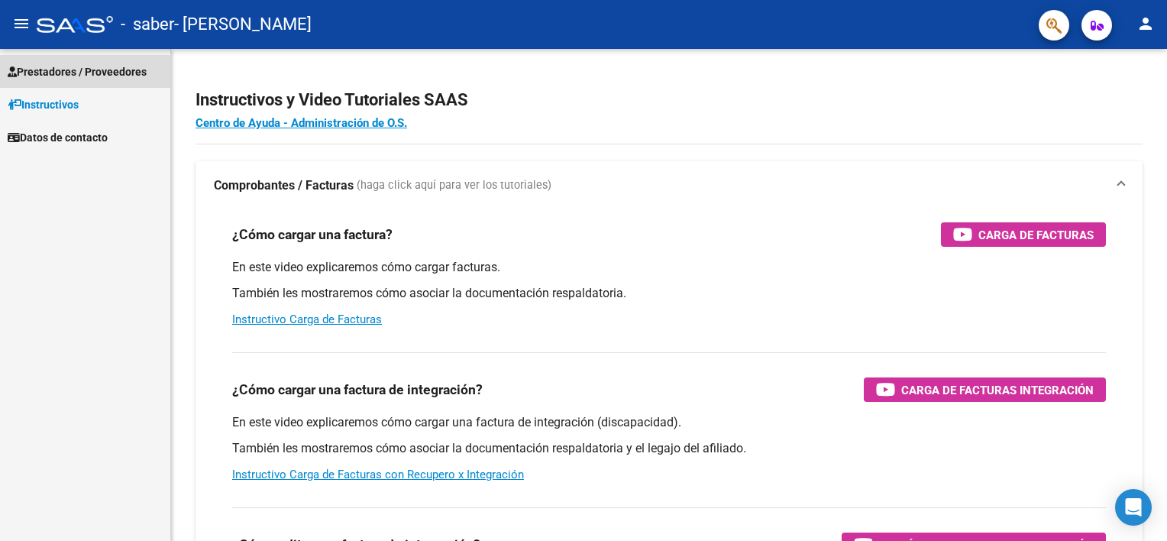
click at [50, 73] on span "Prestadores / Proveedores" at bounding box center [77, 71] width 139 height 17
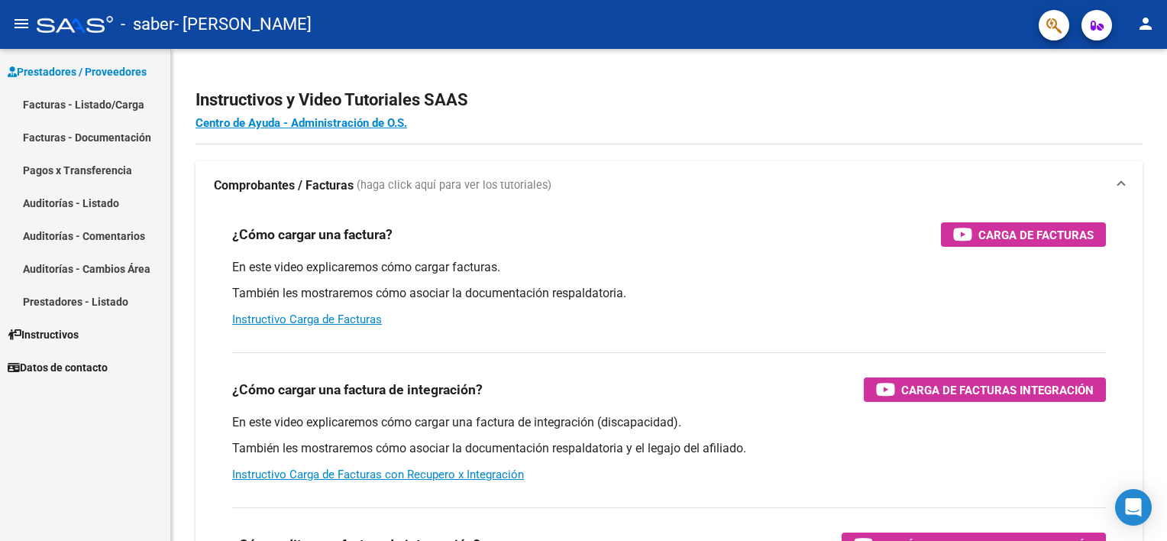
click at [76, 94] on link "Facturas - Listado/Carga" at bounding box center [85, 104] width 170 height 33
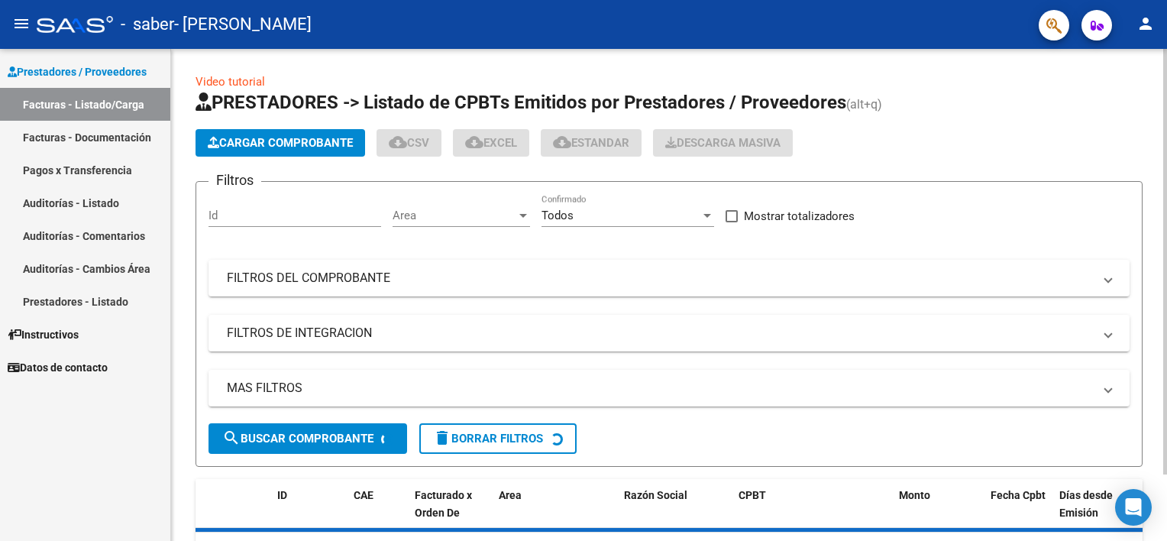
click at [225, 137] on span "Cargar Comprobante" at bounding box center [280, 143] width 145 height 14
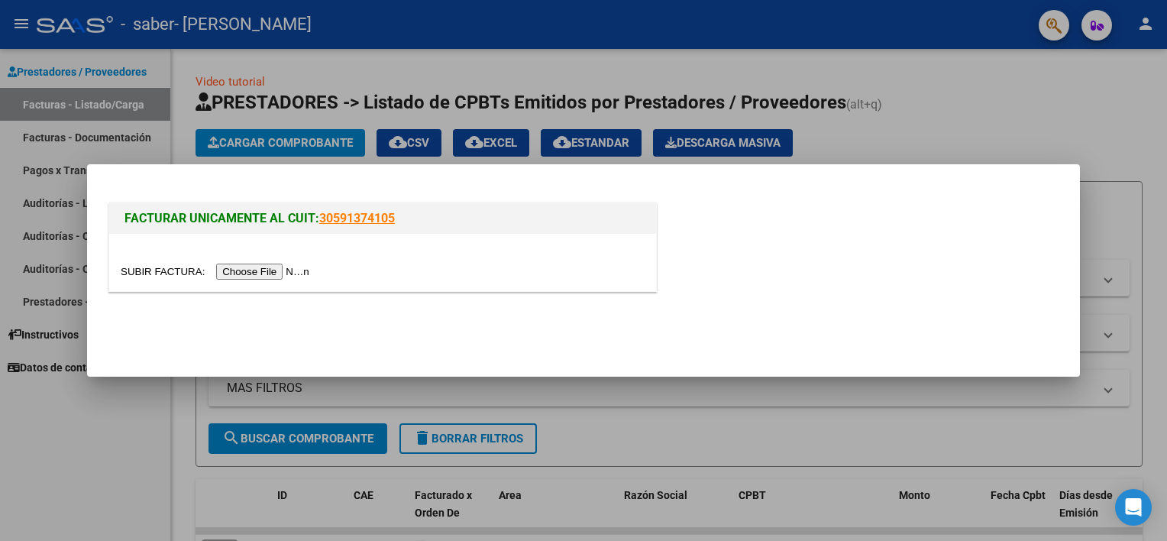
click at [270, 282] on div at bounding box center [382, 262] width 547 height 57
click at [256, 269] on input "file" at bounding box center [217, 271] width 193 height 16
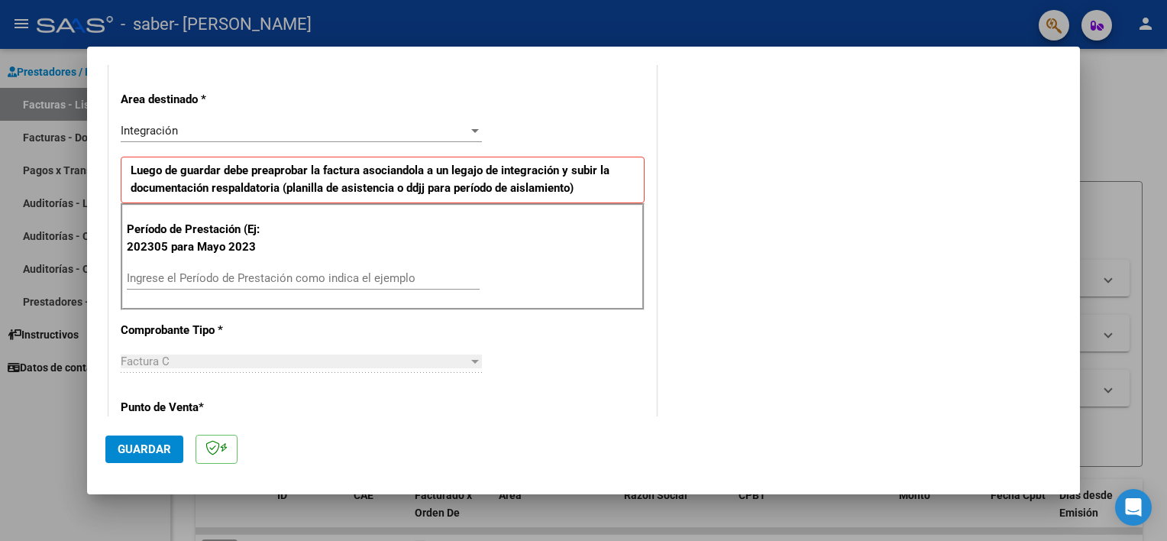
scroll to position [229, 0]
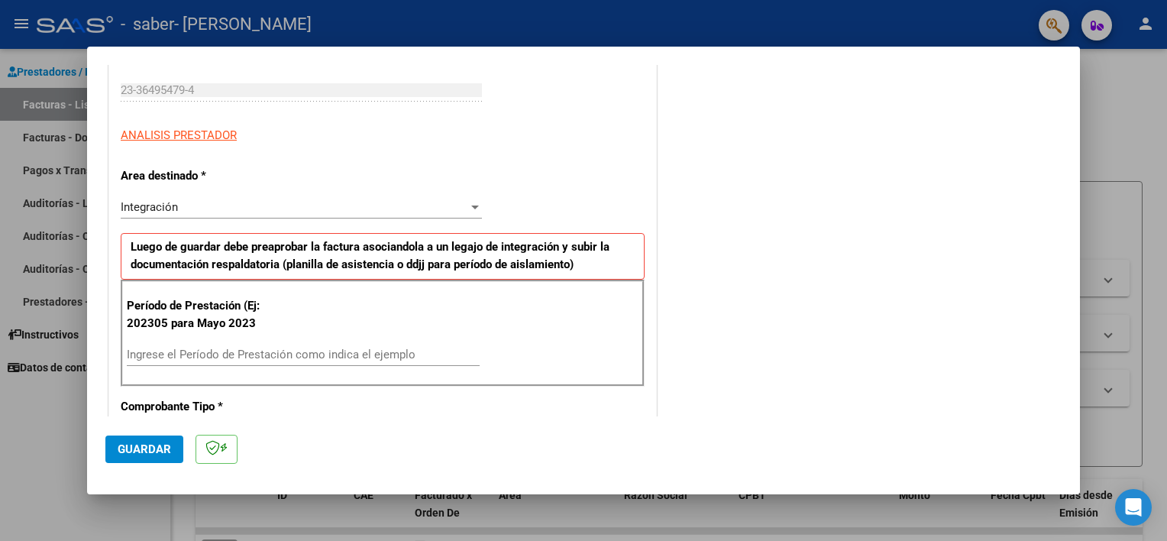
click at [163, 356] on input "Ingrese el Período de Prestación como indica el ejemplo" at bounding box center [303, 354] width 353 height 14
type input "202507"
click at [843, 358] on div "COMENTARIOS Comentarios del Prestador / Gerenciador:" at bounding box center [861, 502] width 402 height 1298
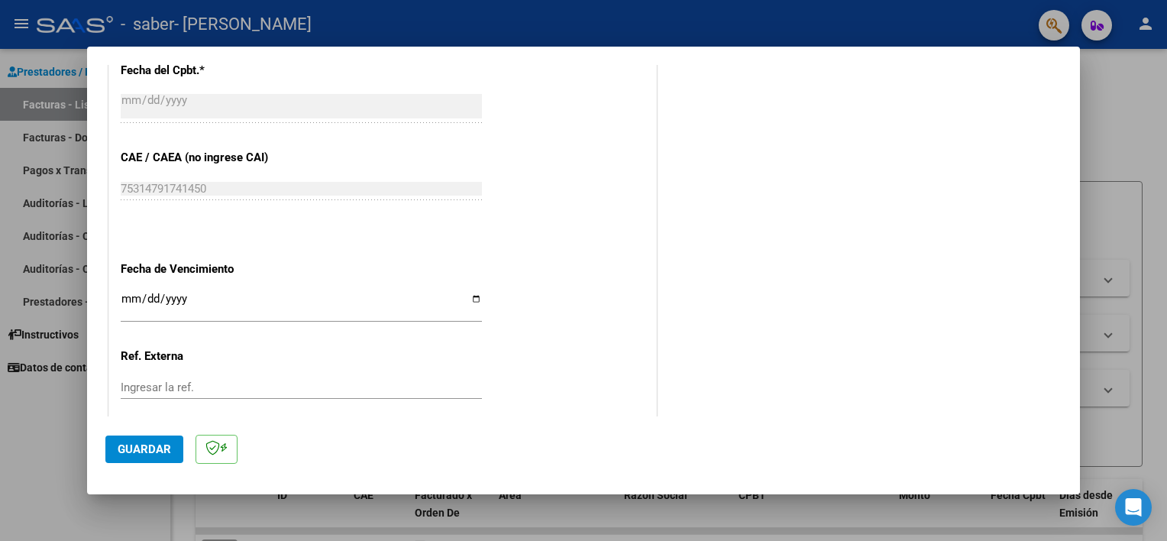
scroll to position [962, 0]
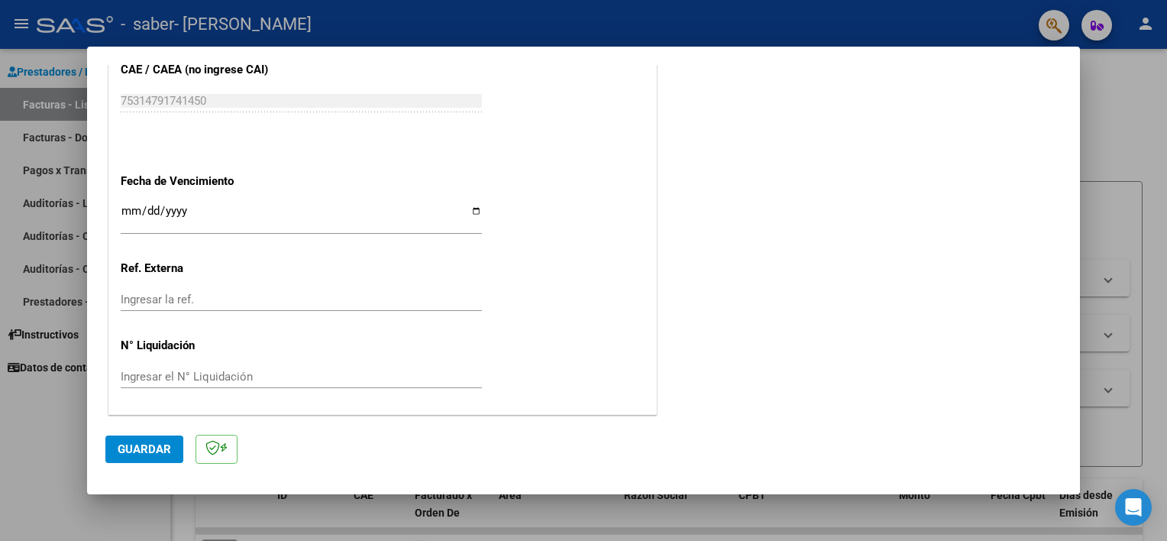
click at [129, 443] on span "Guardar" at bounding box center [144, 449] width 53 height 14
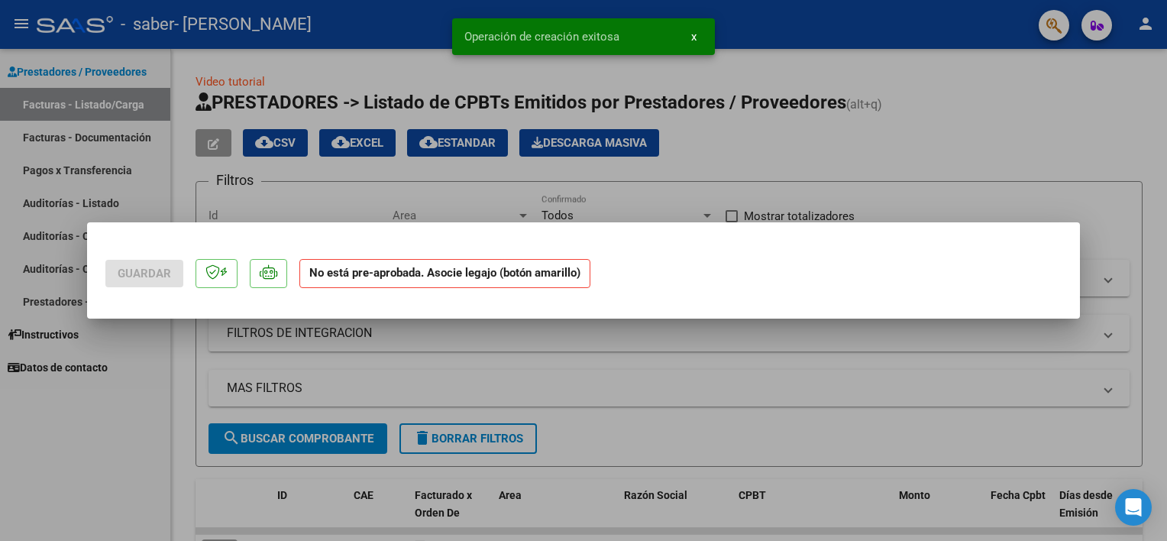
scroll to position [0, 0]
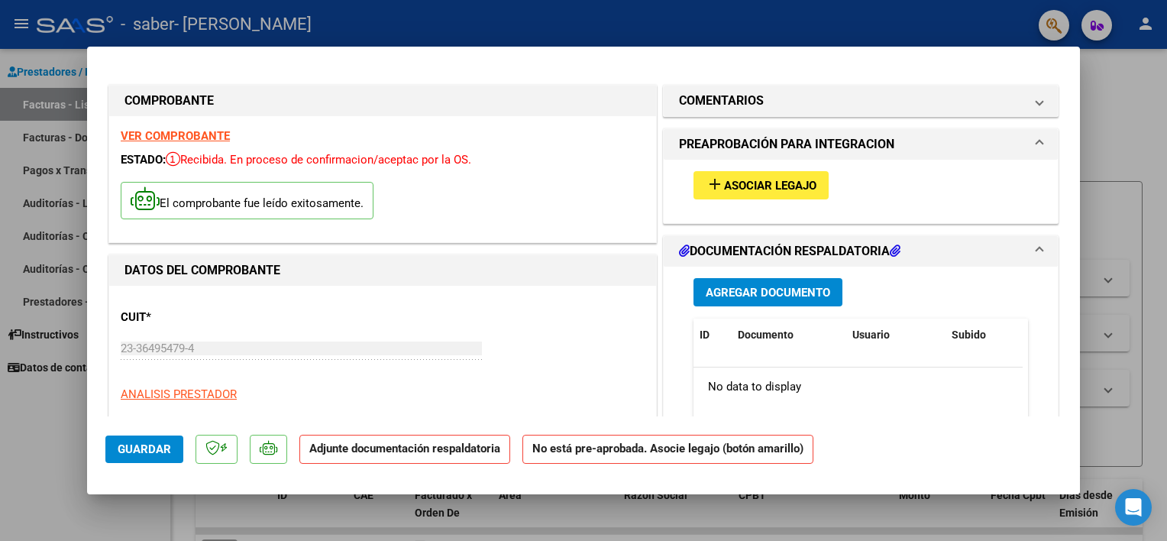
click at [754, 186] on span "Asociar Legajo" at bounding box center [770, 186] width 92 height 14
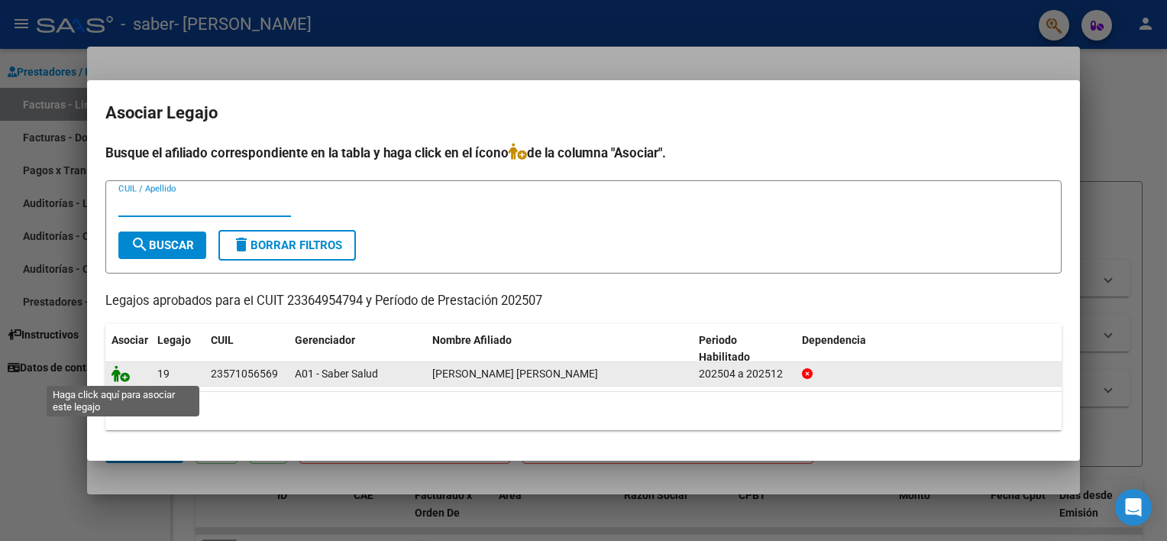
click at [127, 374] on icon at bounding box center [120, 373] width 18 height 17
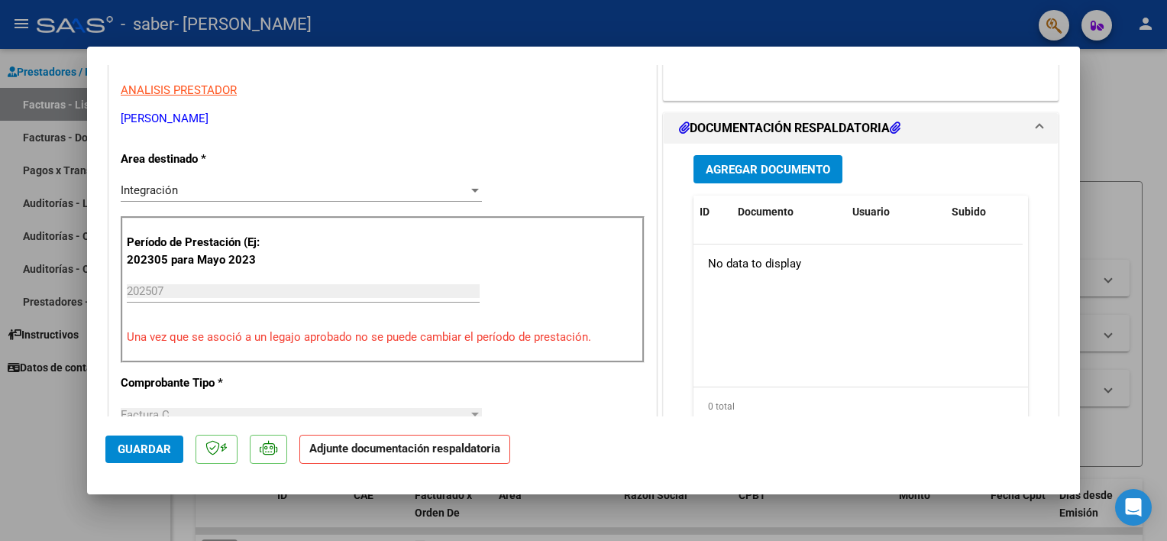
scroll to position [305, 0]
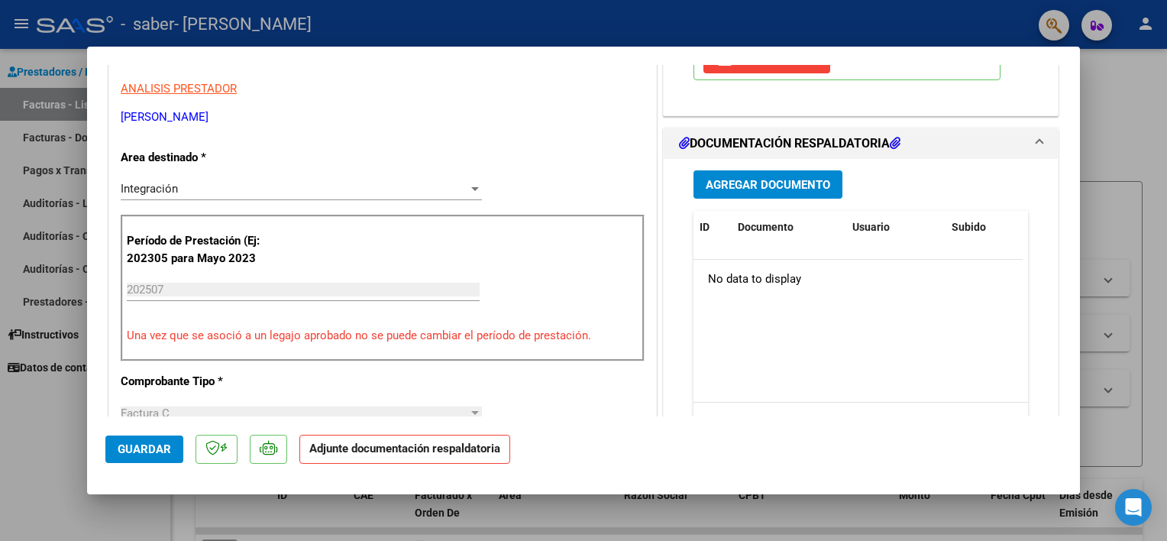
click at [760, 178] on span "Agregar Documento" at bounding box center [767, 185] width 124 height 14
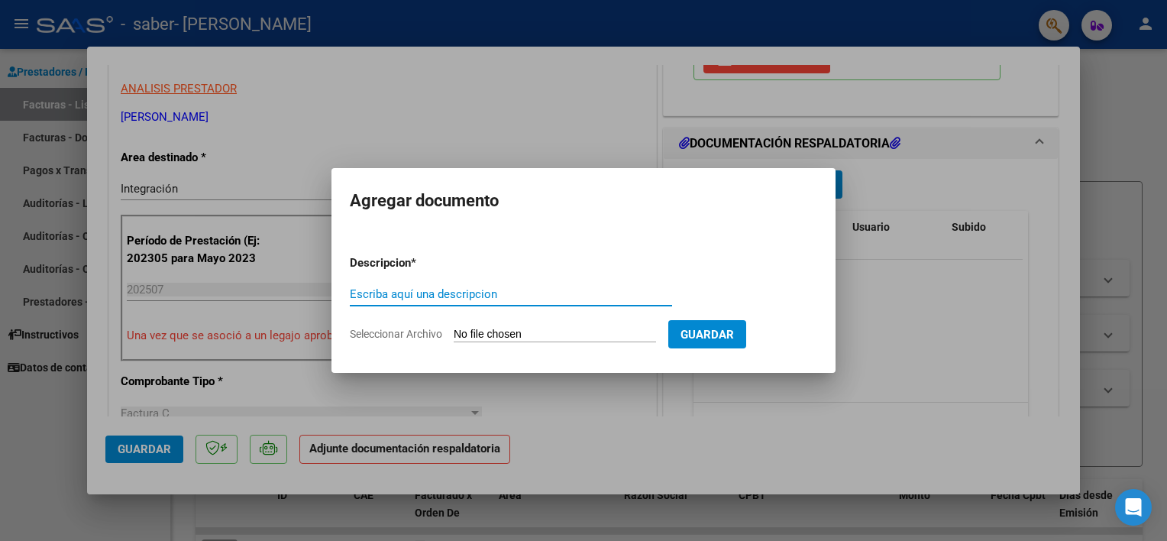
click at [470, 291] on input "Escriba aquí una descripcion" at bounding box center [511, 294] width 322 height 14
click at [506, 296] on input "PLANILLA DE ASISTENCIA [DATE] TO" at bounding box center [511, 294] width 322 height 14
type input "PLANILLA DE ASISTENCIA [DATE] TO"
click at [580, 337] on input "Seleccionar Archivo" at bounding box center [555, 335] width 202 height 15
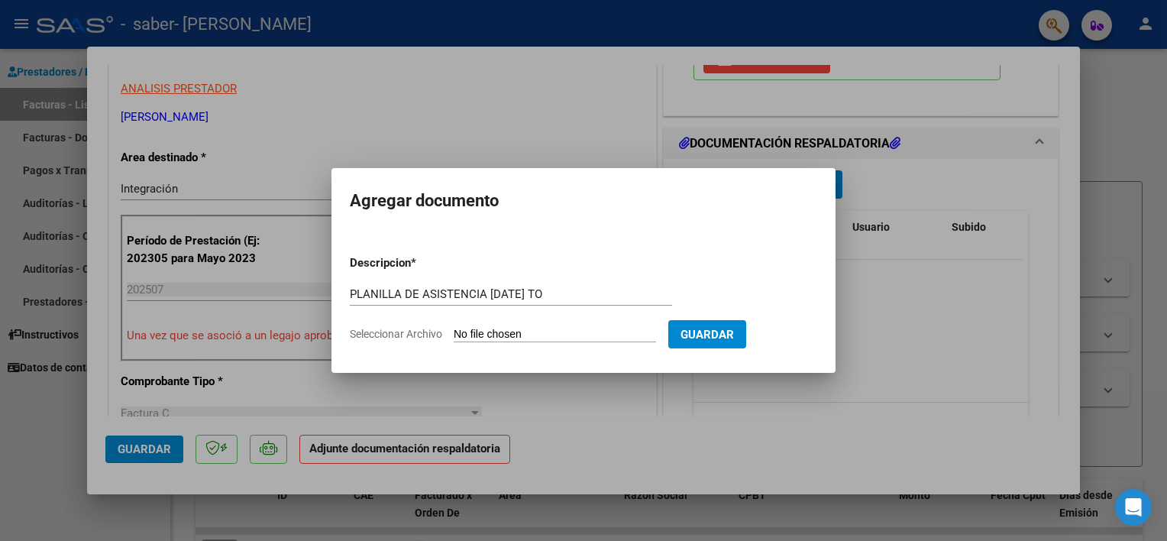
type input "C:\fakepath\PLANILLA [PERSON_NAME] SABER [DATE] TO.pdf"
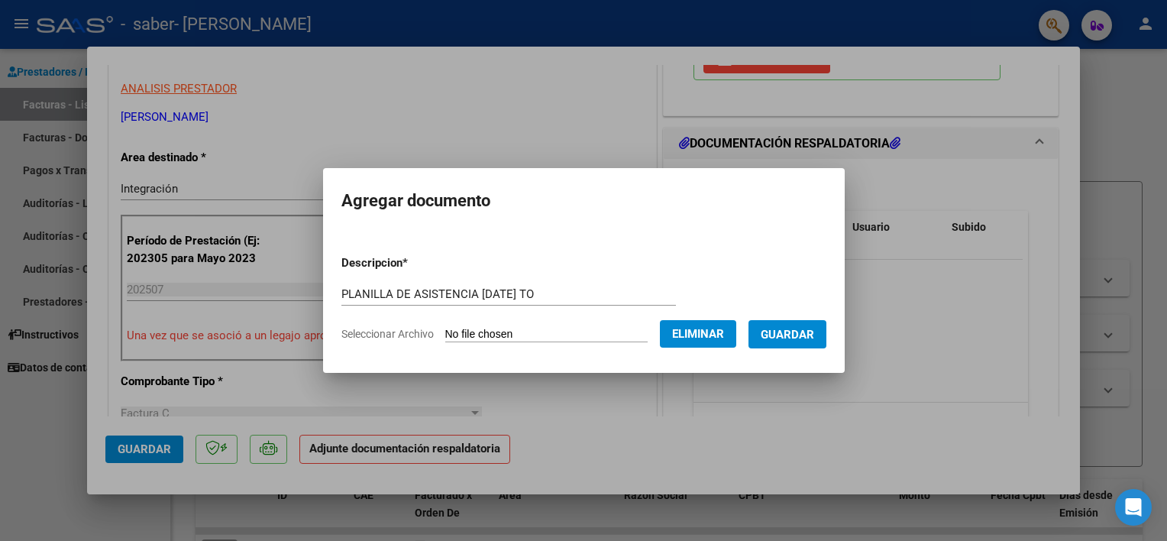
click at [777, 334] on span "Guardar" at bounding box center [786, 335] width 53 height 14
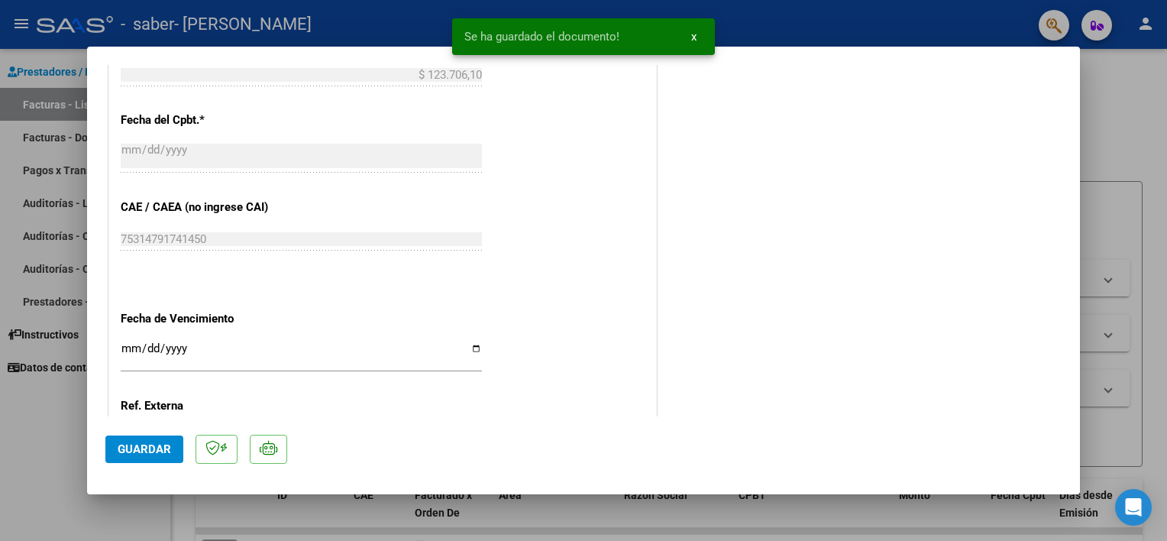
scroll to position [916, 0]
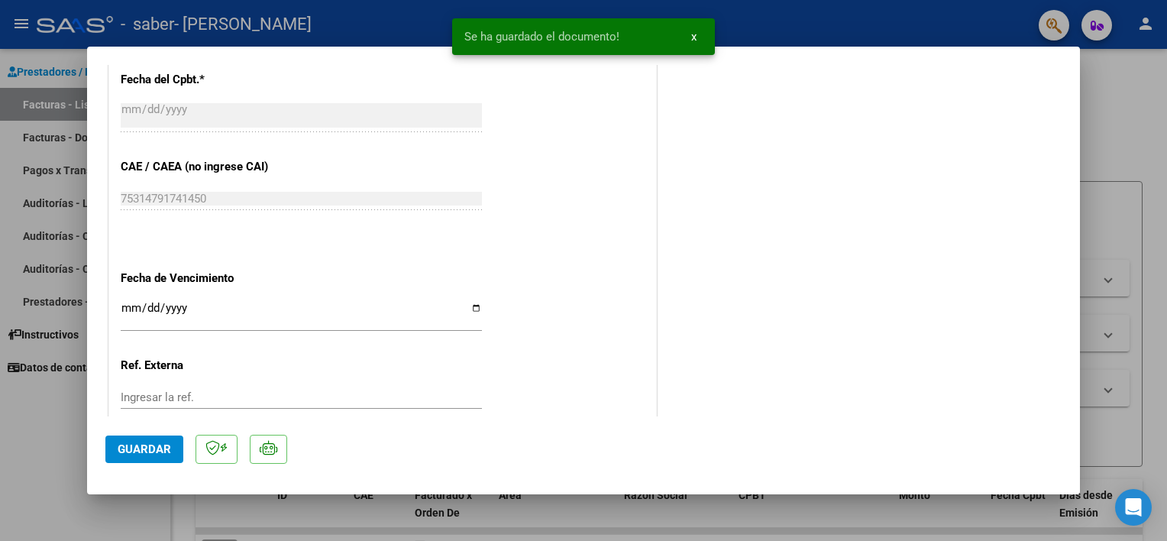
click at [143, 451] on span "Guardar" at bounding box center [144, 449] width 53 height 14
click at [21, 437] on div at bounding box center [583, 270] width 1167 height 541
type input "$ 0,00"
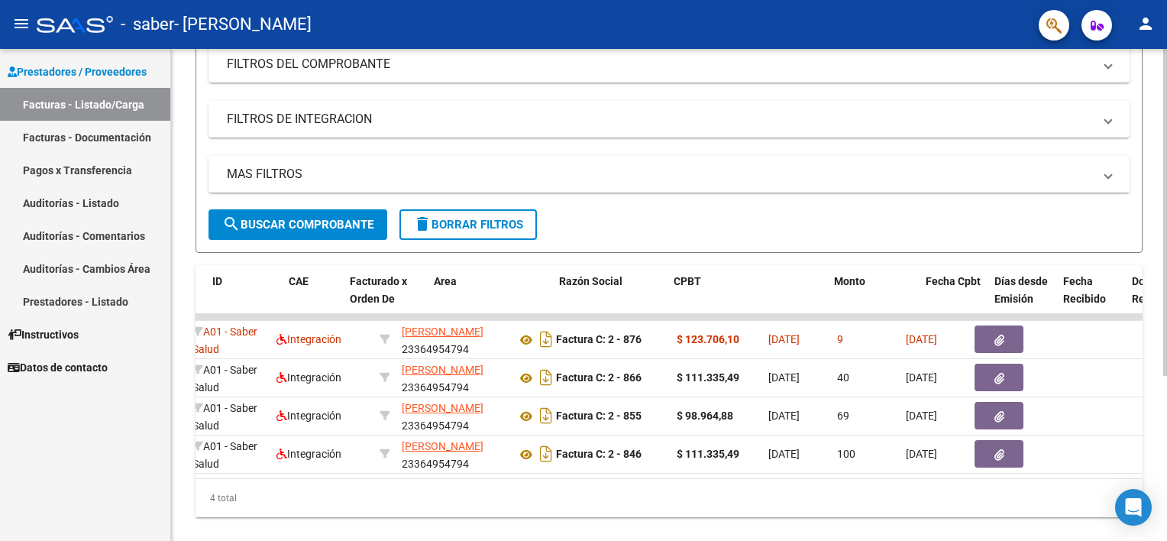
scroll to position [0, 0]
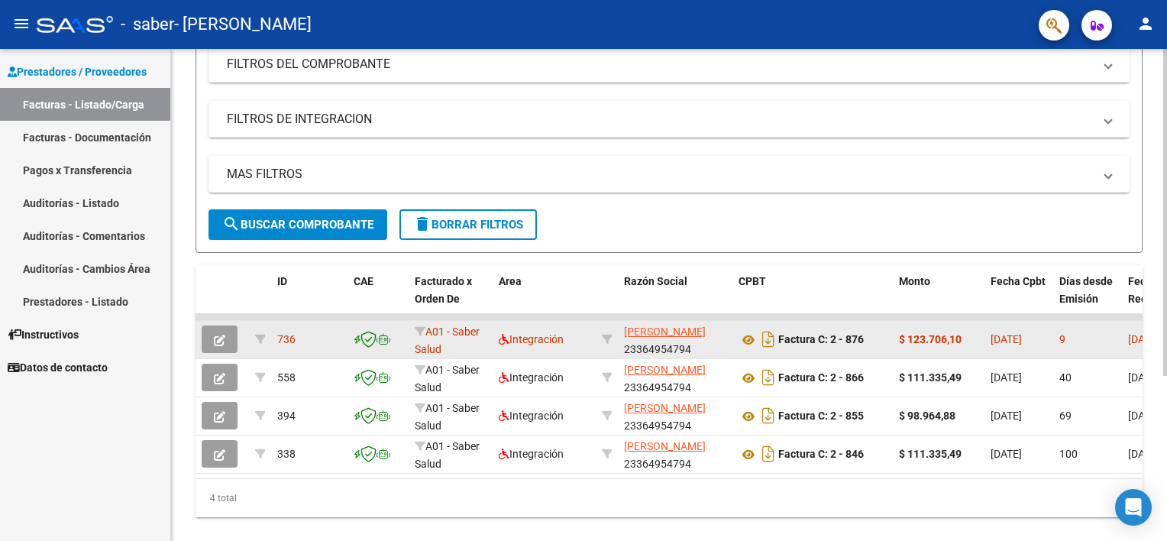
drag, startPoint x: 907, startPoint y: 339, endPoint x: 960, endPoint y: 337, distance: 52.7
click at [960, 337] on strong "$ 123.706,10" at bounding box center [930, 339] width 63 height 12
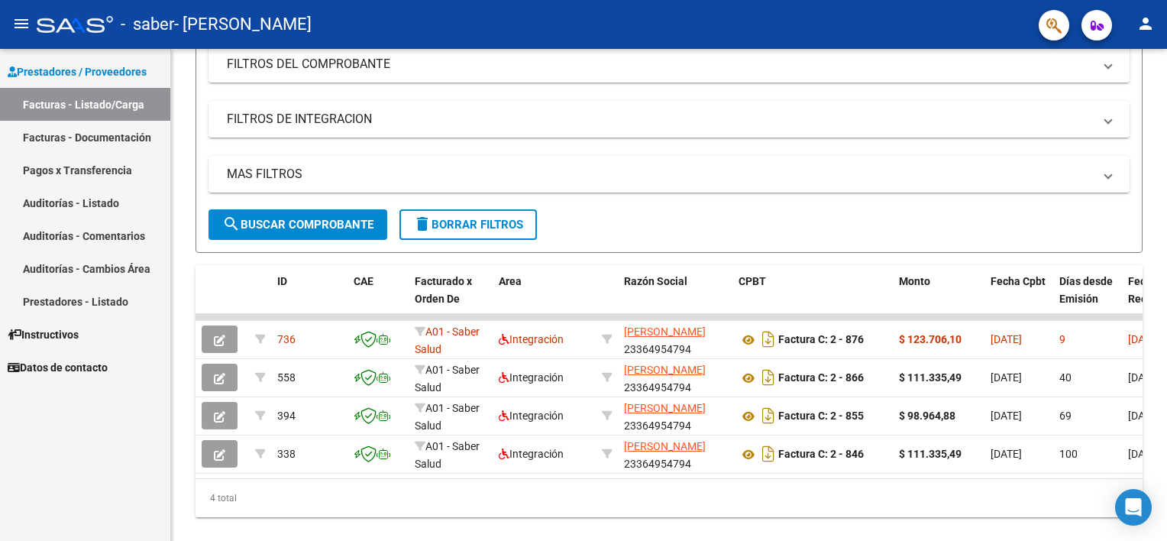
copy strong "123.706,10"
click at [1153, 22] on mat-icon "person" at bounding box center [1145, 24] width 18 height 18
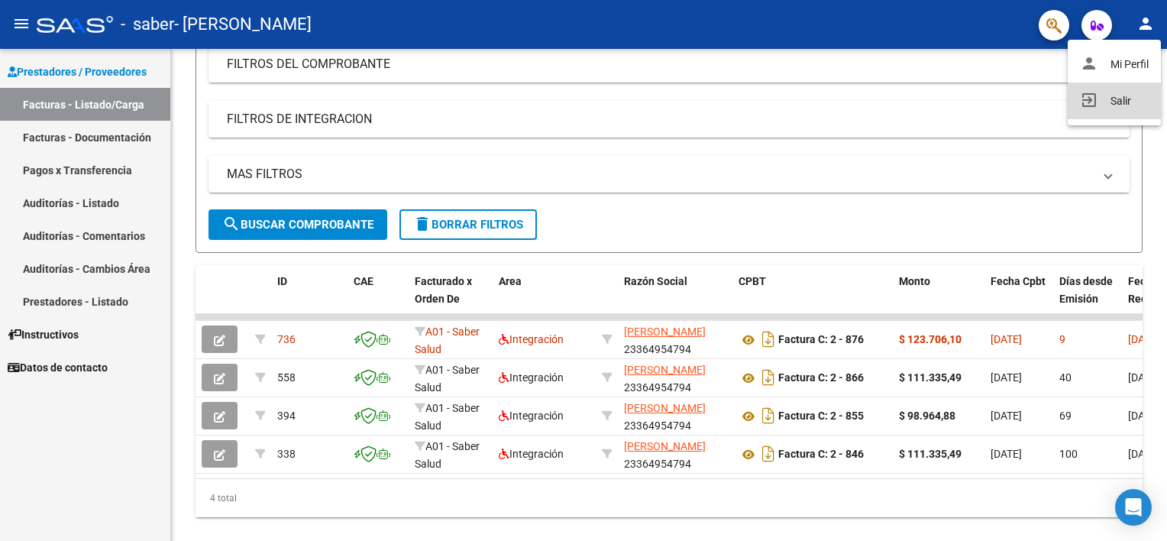
click at [1107, 99] on button "exit_to_app Salir" at bounding box center [1113, 100] width 93 height 37
